Goal: Navigation & Orientation: Find specific page/section

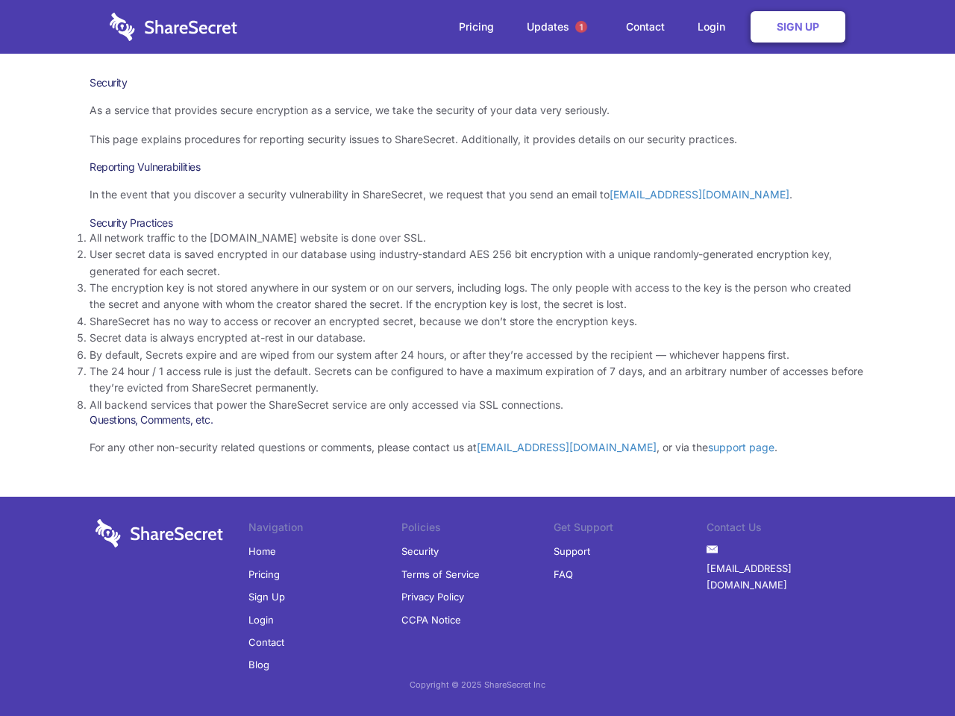
click at [477, 358] on li "By default, Secrets expire and are wiped from our system after 24 hours, or aft…" at bounding box center [478, 355] width 776 height 16
click at [581, 27] on span "1" at bounding box center [581, 27] width 12 height 12
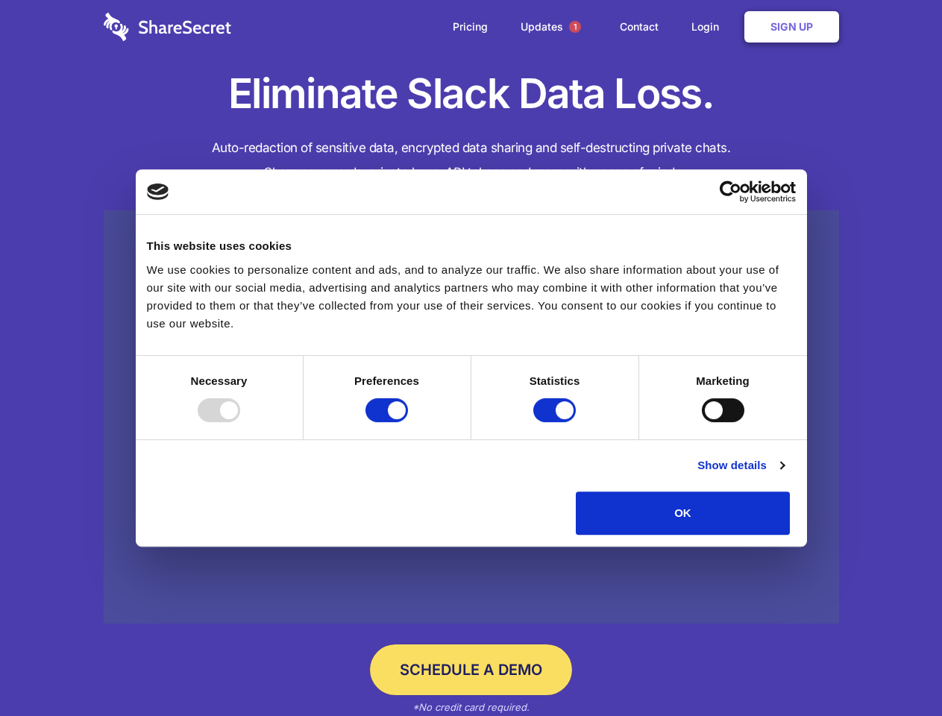
click at [240, 422] on div at bounding box center [219, 410] width 43 height 24
click at [408, 422] on input "Preferences" at bounding box center [386, 410] width 43 height 24
checkbox input "false"
click at [556, 422] on input "Statistics" at bounding box center [554, 410] width 43 height 24
checkbox input "false"
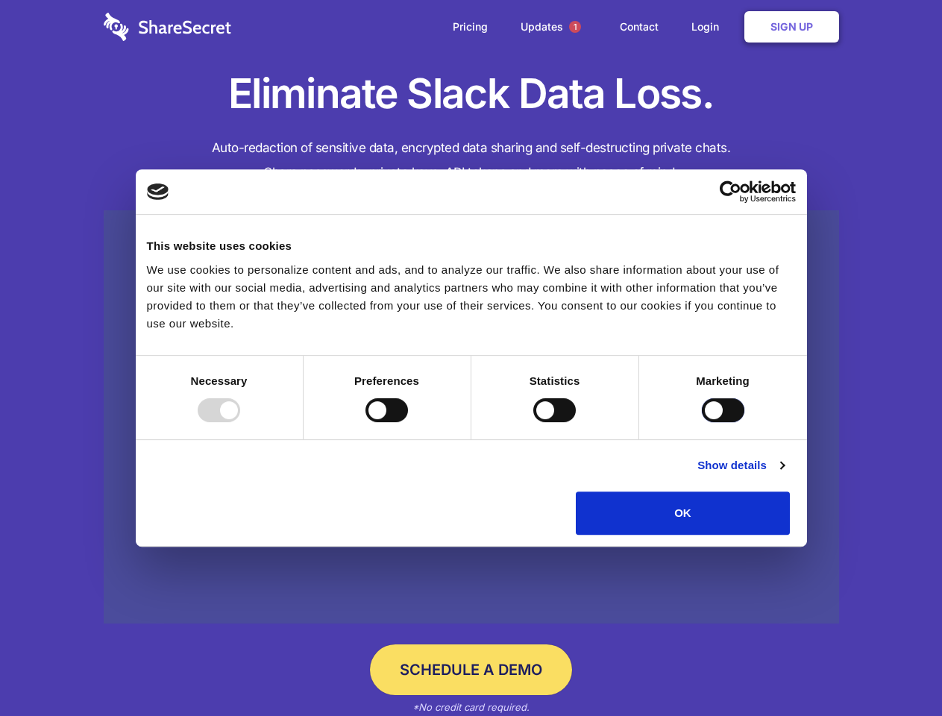
click at [702, 422] on input "Marketing" at bounding box center [723, 410] width 43 height 24
checkbox input "true"
click at [784, 474] on link "Show details" at bounding box center [740, 465] width 87 height 18
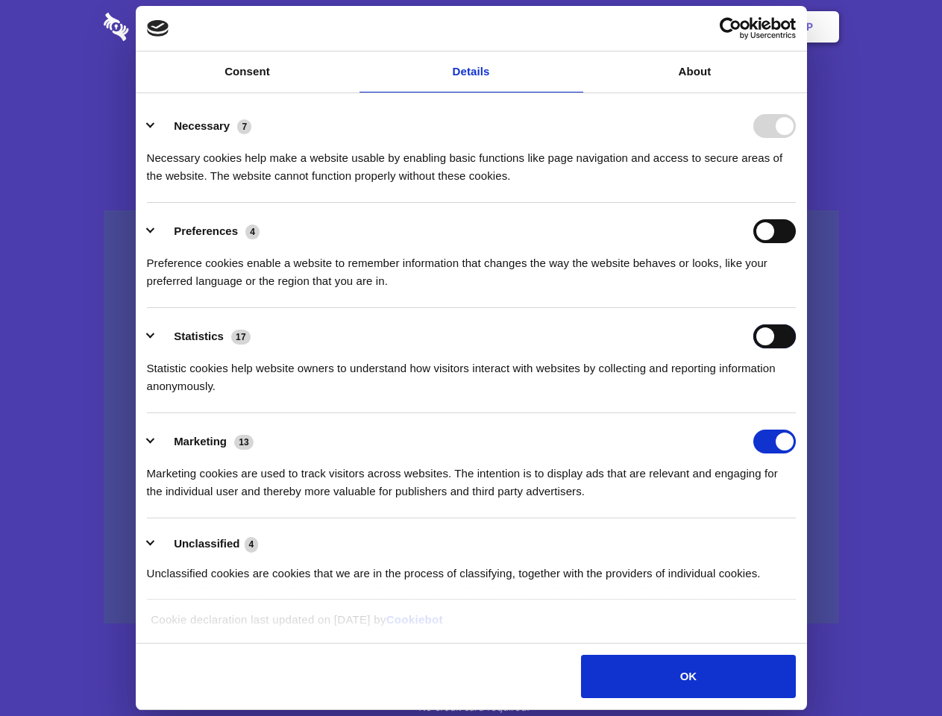
click at [796, 395] on div "Statistics 17 Statistic cookies help website owners to understand how visitors …" at bounding box center [471, 359] width 649 height 71
click at [574, 27] on span "1" at bounding box center [575, 27] width 12 height 12
